Goal: Task Accomplishment & Management: Manage account settings

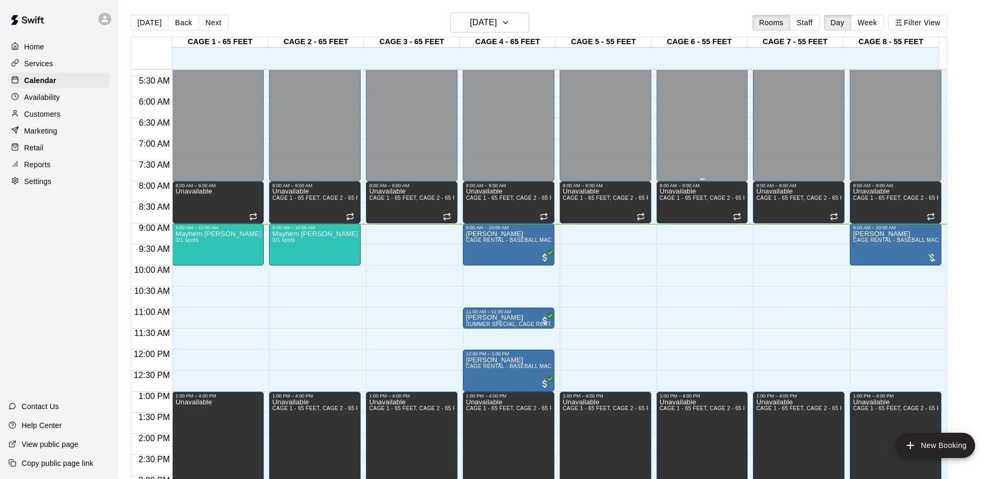
scroll to position [221, 0]
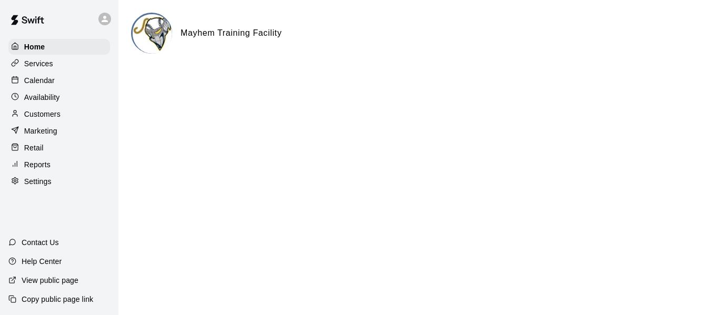
click at [76, 80] on div "Calendar" at bounding box center [59, 81] width 102 height 16
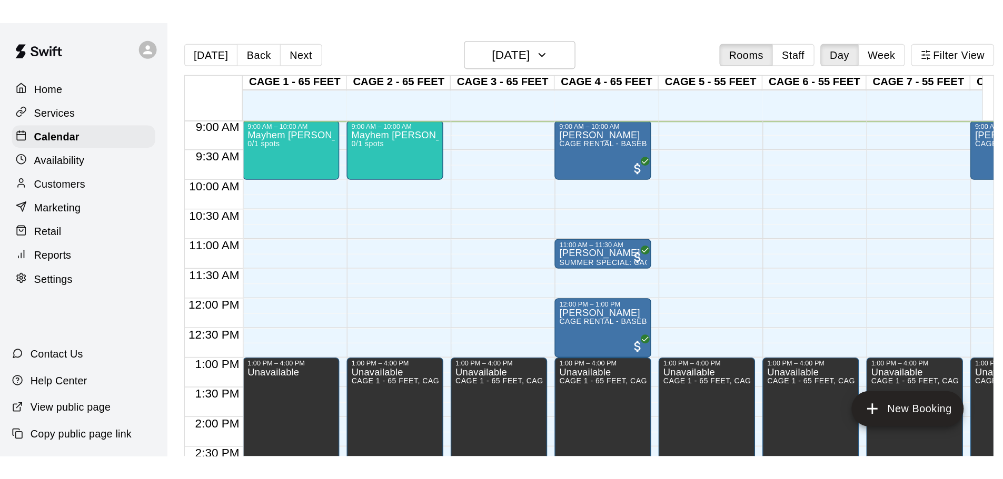
scroll to position [275, 0]
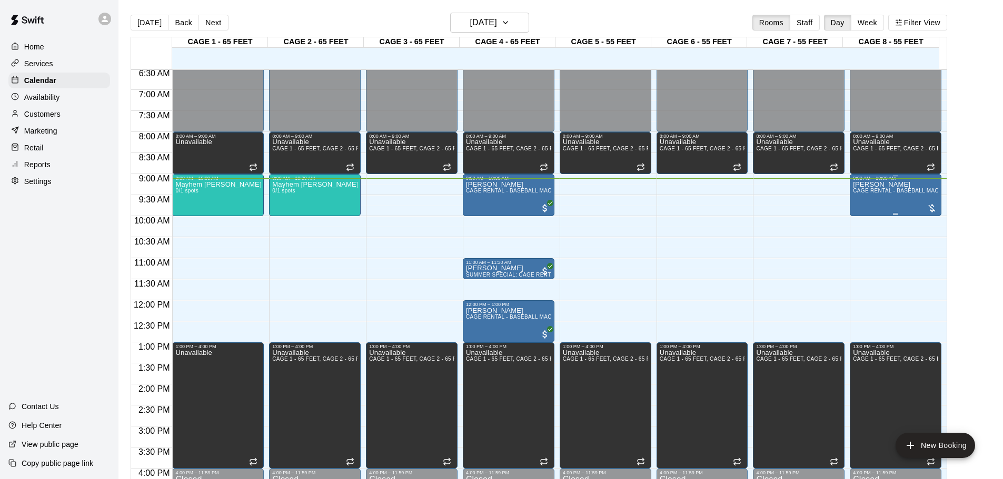
click at [718, 199] on div "[PERSON_NAME] CAGE RENTAL - BASEBALL MACHINE" at bounding box center [895, 420] width 85 height 479
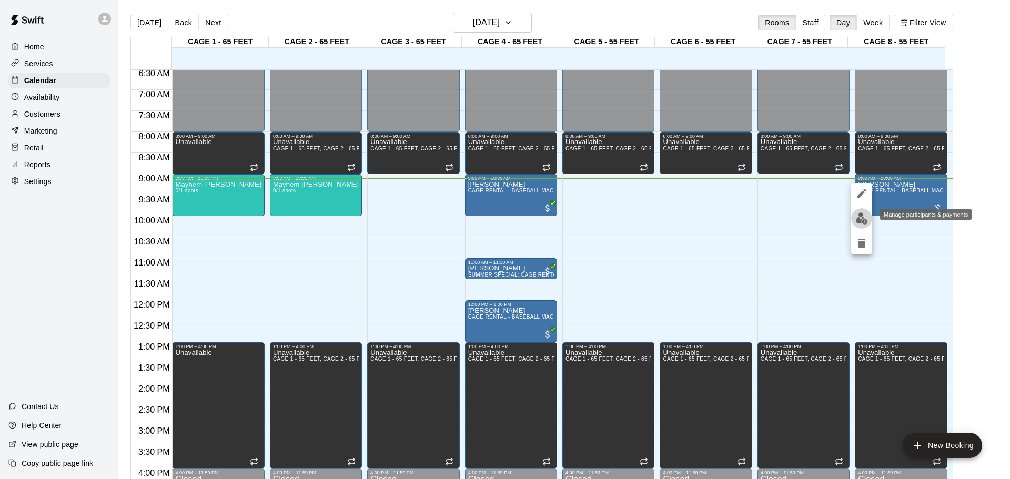
click at [718, 224] on img "edit" at bounding box center [862, 219] width 12 height 12
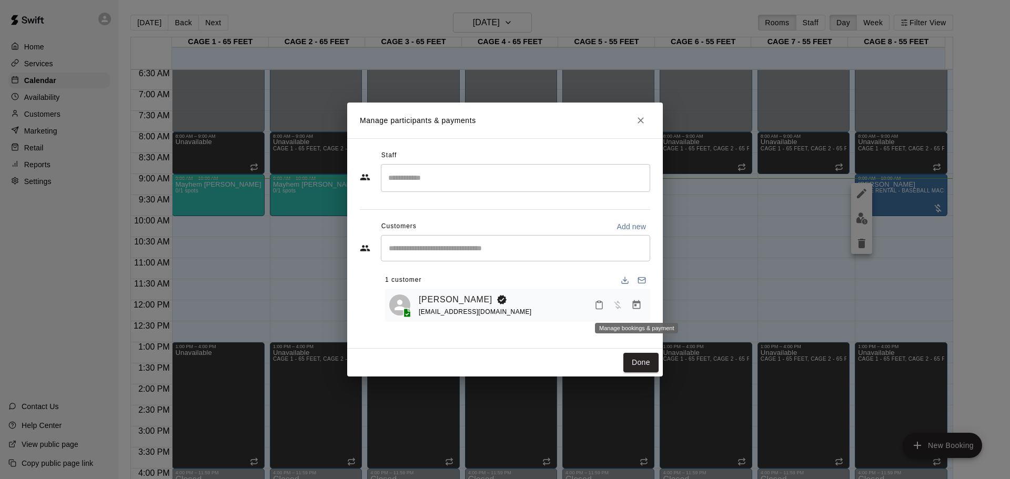
click at [643, 304] on button "Manage bookings & payment" at bounding box center [636, 305] width 19 height 19
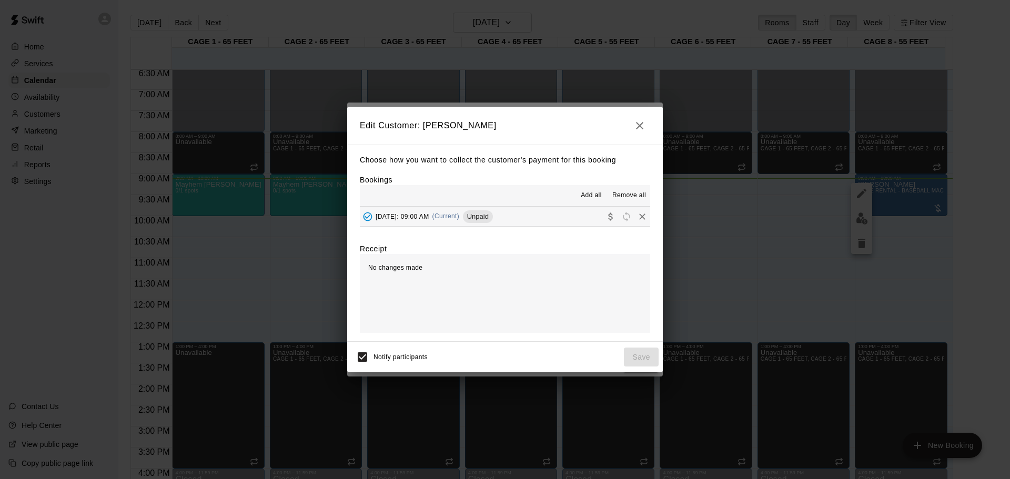
click at [533, 221] on button "[DATE]: 09:00 AM (Current) Unpaid" at bounding box center [505, 216] width 291 height 19
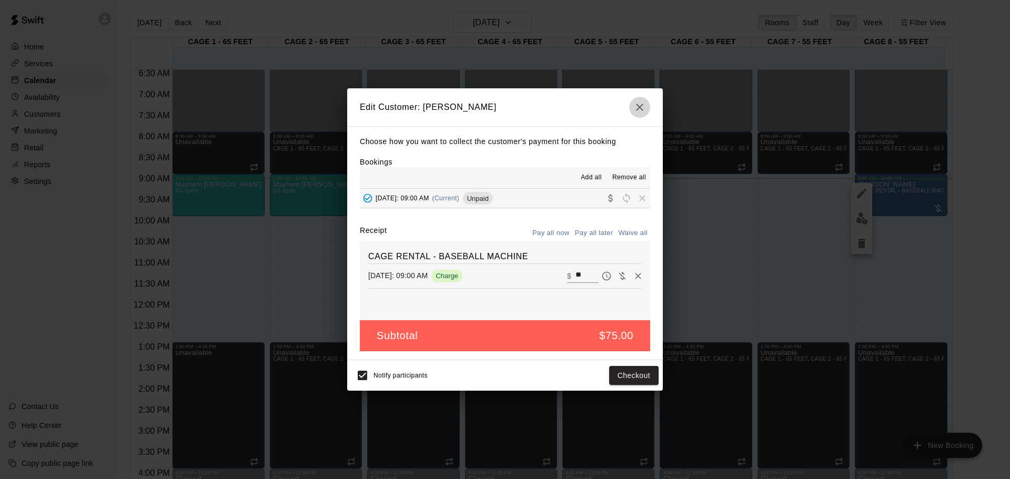
click at [642, 109] on icon "button" at bounding box center [639, 107] width 7 height 7
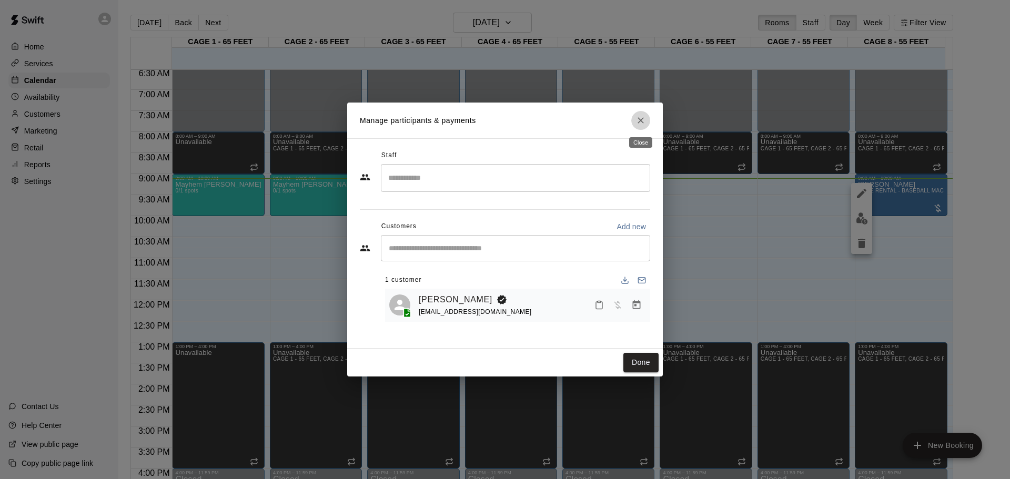
click at [638, 117] on icon "Close" at bounding box center [641, 120] width 11 height 11
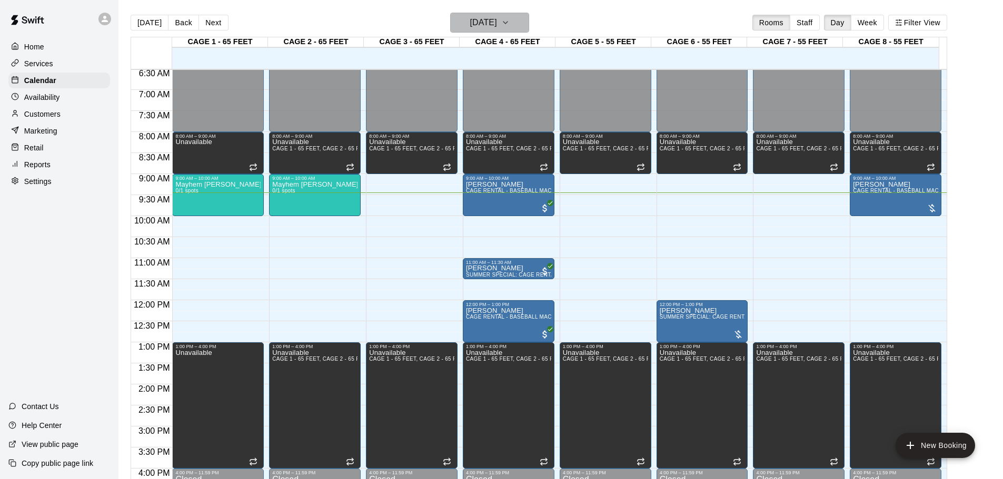
click at [515, 18] on button "[DATE]" at bounding box center [489, 23] width 79 height 20
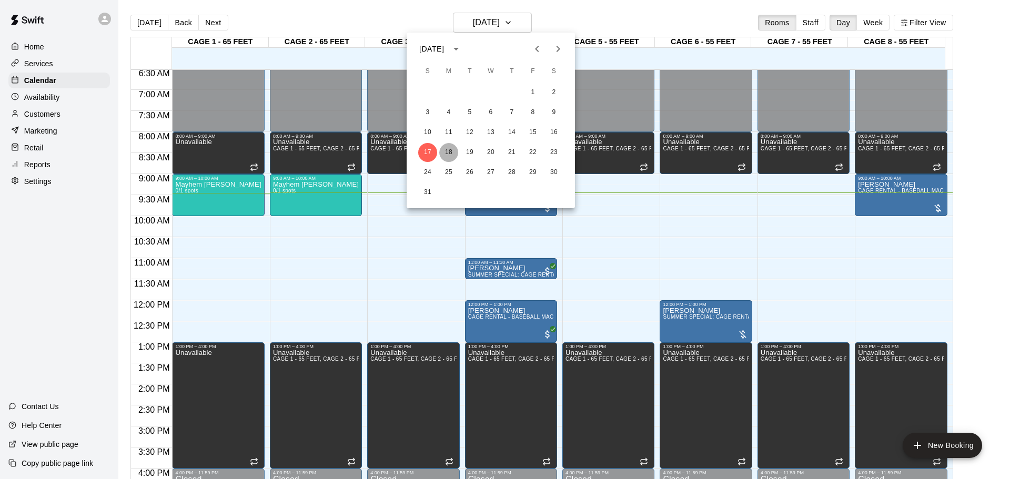
click at [451, 149] on button "18" at bounding box center [448, 152] width 19 height 19
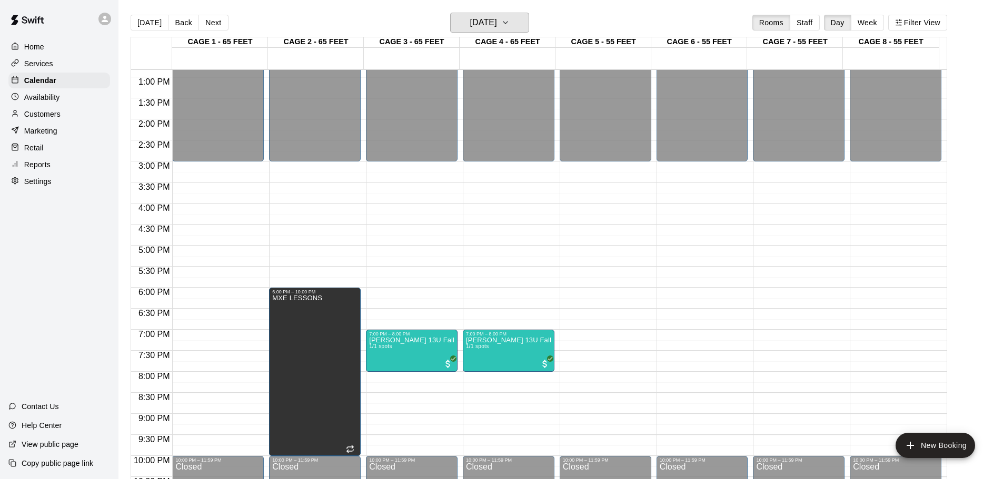
scroll to position [590, 0]
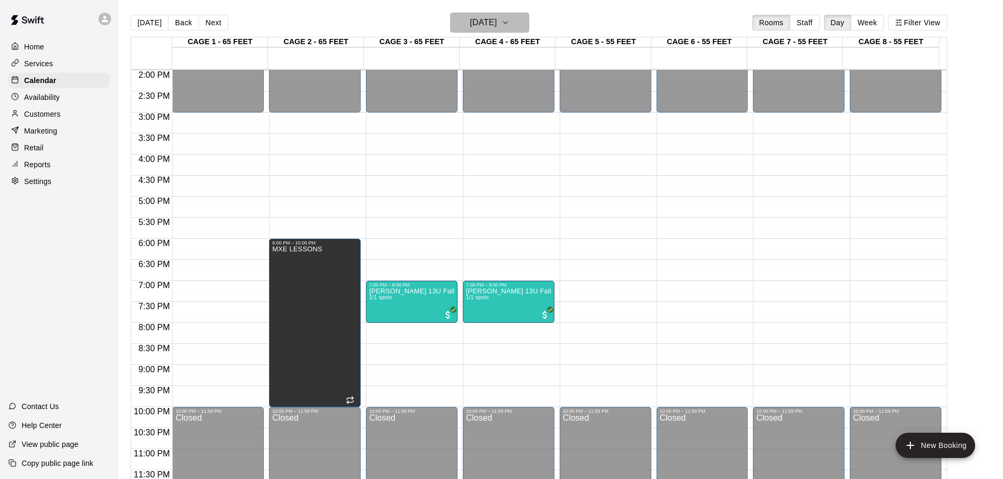
click at [497, 23] on h6 "[DATE]" at bounding box center [483, 22] width 27 height 15
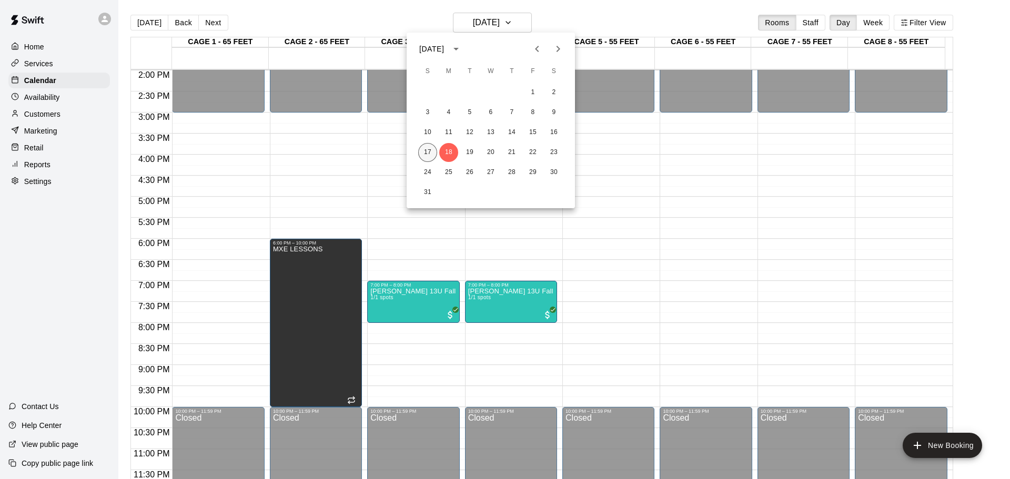
click at [428, 154] on button "17" at bounding box center [427, 152] width 19 height 19
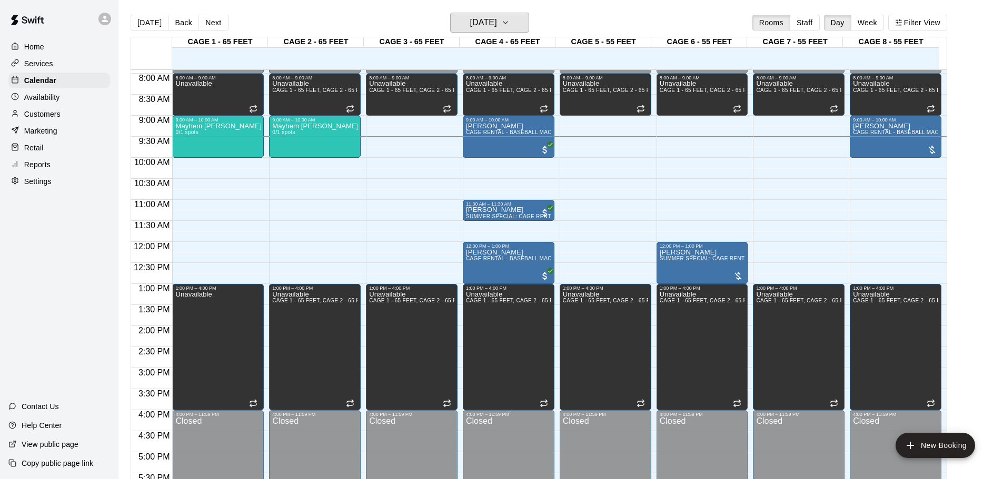
scroll to position [327, 0]
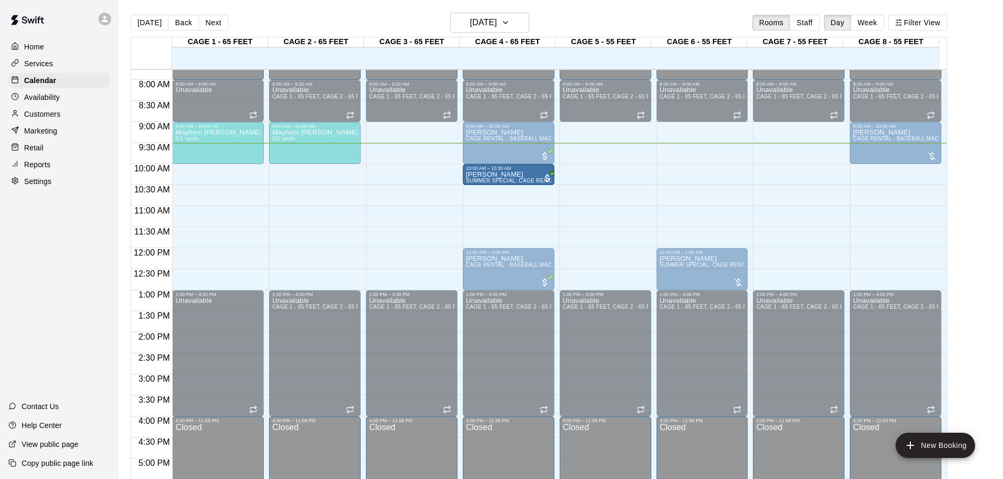
drag, startPoint x: 508, startPoint y: 215, endPoint x: 518, endPoint y: 174, distance: 42.3
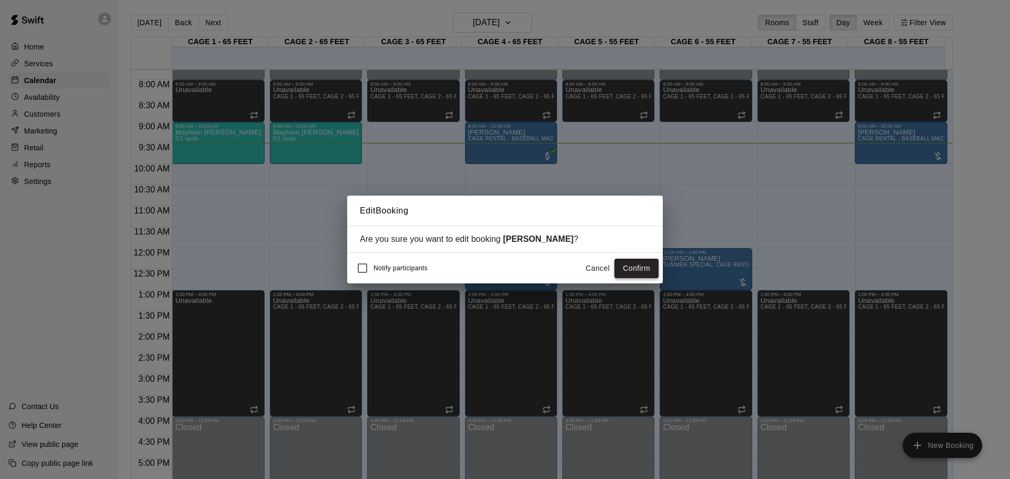
click at [623, 273] on button "Confirm" at bounding box center [637, 268] width 44 height 19
